Goal: Find specific page/section: Find specific page/section

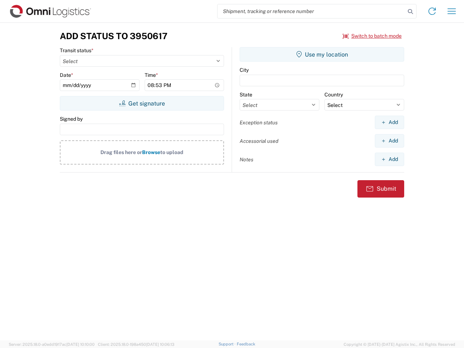
click at [311, 11] on input "search" at bounding box center [311, 11] width 188 height 14
click at [410, 12] on icon at bounding box center [410, 12] width 10 height 10
click at [432, 11] on icon at bounding box center [432, 11] width 12 height 12
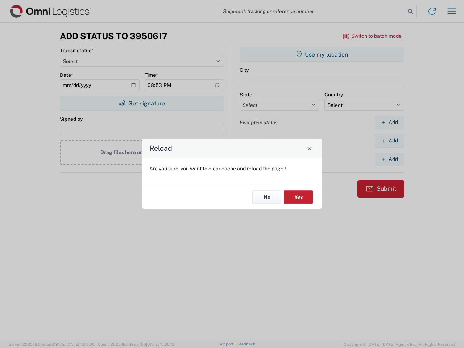
click at [451, 11] on div "Reload Are you sure, you want to clear cache and reload the page? No Yes" at bounding box center [232, 174] width 464 height 348
click at [372, 36] on div "Reload Are you sure, you want to clear cache and reload the page? No Yes" at bounding box center [232, 174] width 464 height 348
click at [142, 103] on div "Reload Are you sure, you want to clear cache and reload the page? No Yes" at bounding box center [232, 174] width 464 height 348
click at [322, 54] on div "Reload Are you sure, you want to clear cache and reload the page? No Yes" at bounding box center [232, 174] width 464 height 348
click at [389, 122] on div "Reload Are you sure, you want to clear cache and reload the page? No Yes" at bounding box center [232, 174] width 464 height 348
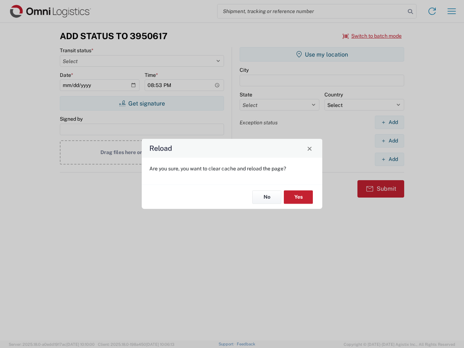
click at [389, 141] on div "Reload Are you sure, you want to clear cache and reload the page? No Yes" at bounding box center [232, 174] width 464 height 348
click at [389, 159] on div "Reload Are you sure, you want to clear cache and reload the page? No Yes" at bounding box center [232, 174] width 464 height 348
